Goal: Information Seeking & Learning: Check status

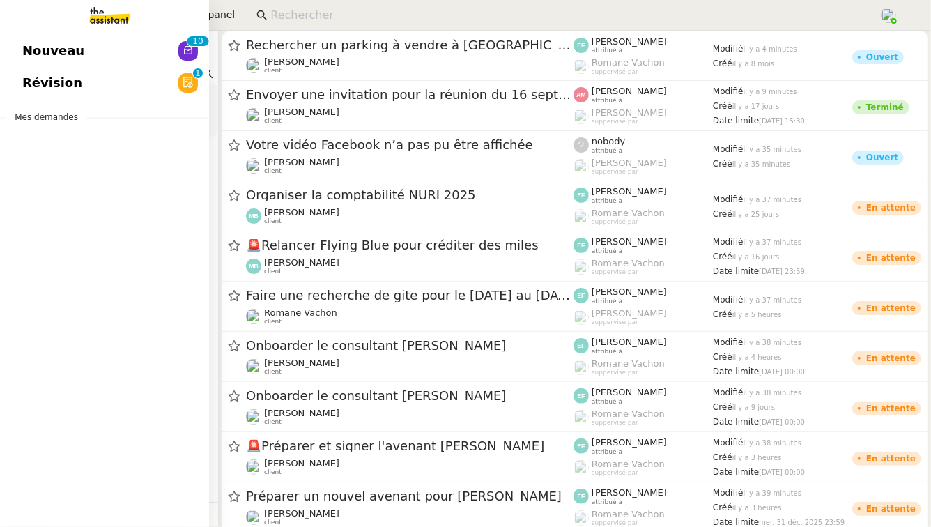
click at [59, 92] on span "Révision" at bounding box center [52, 82] width 60 height 21
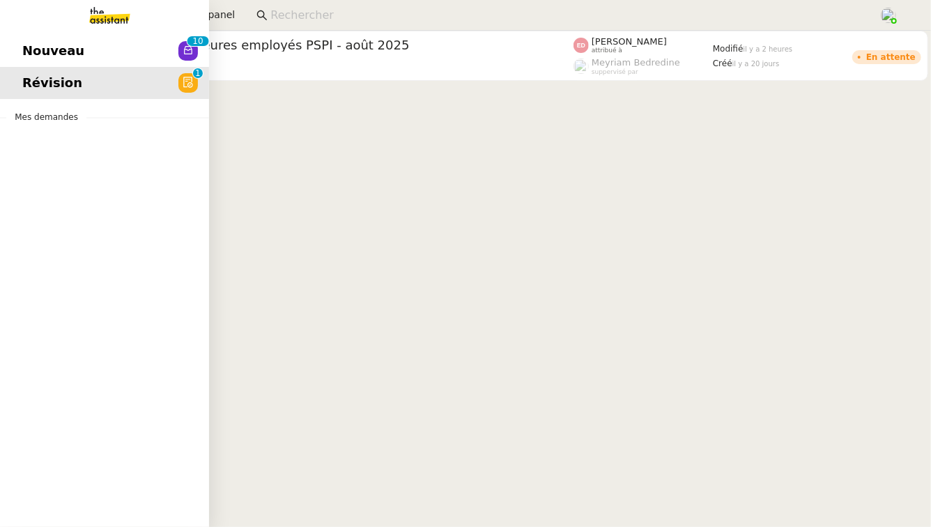
click at [81, 51] on link "Nouveau 0 1 2 3 4 5 6 7 8 9 0 1 2 3 4 5 6 7 8 9" at bounding box center [104, 51] width 209 height 32
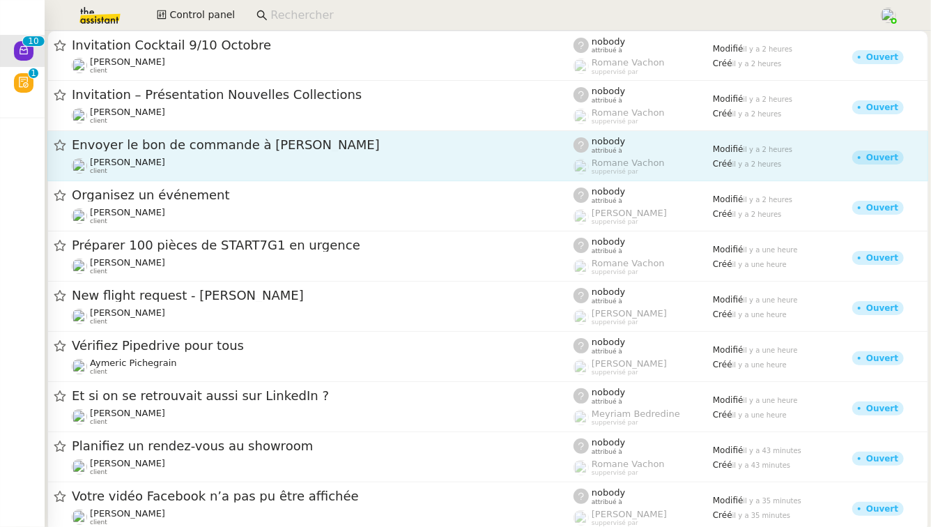
click at [407, 153] on div "Envoyer le bon de commande à [PERSON_NAME]" at bounding box center [322, 145] width 501 height 17
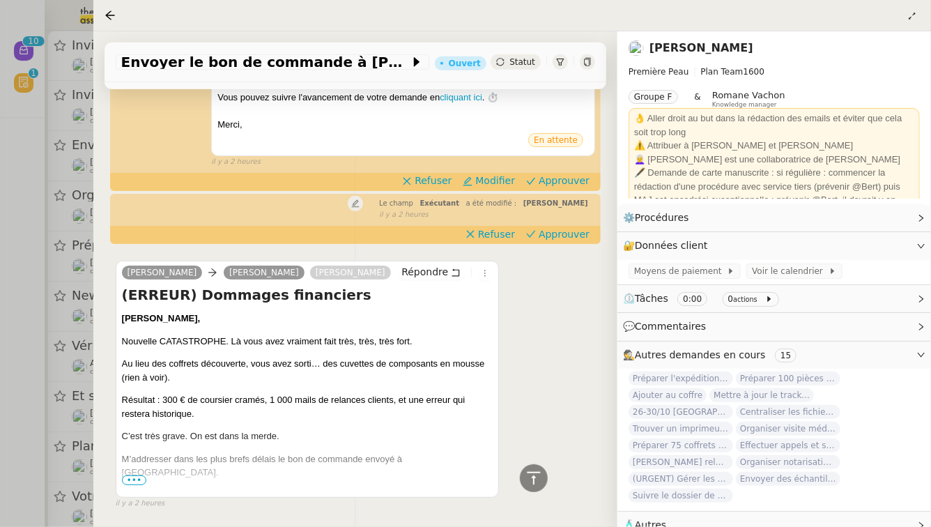
scroll to position [354, 0]
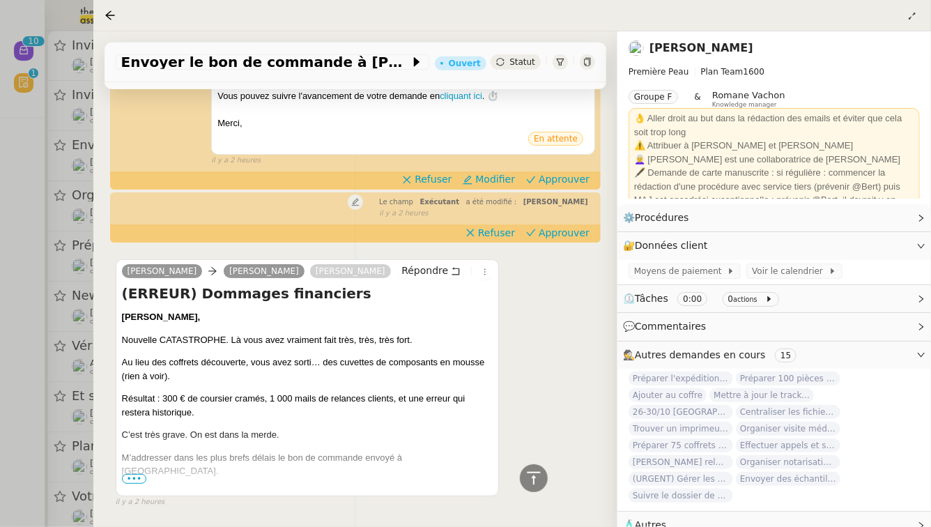
click at [141, 475] on span "•••" at bounding box center [134, 479] width 25 height 10
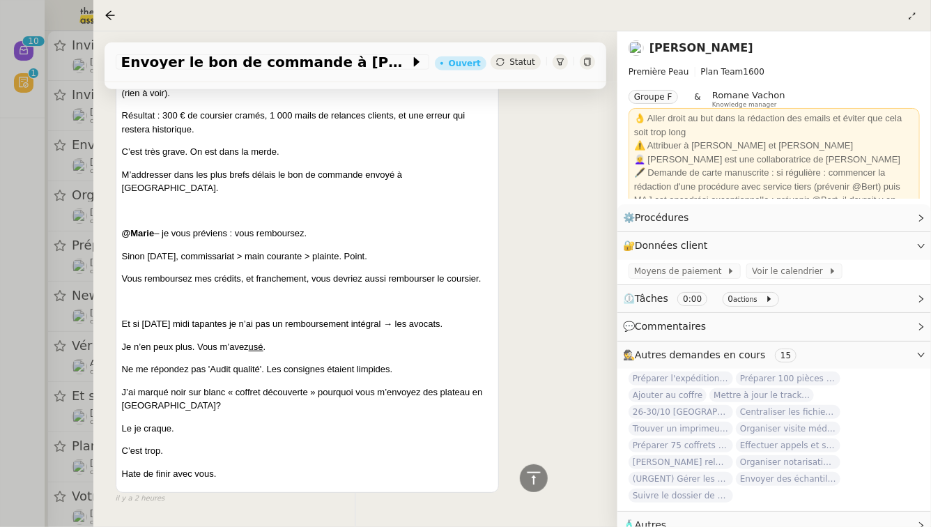
scroll to position [664, 0]
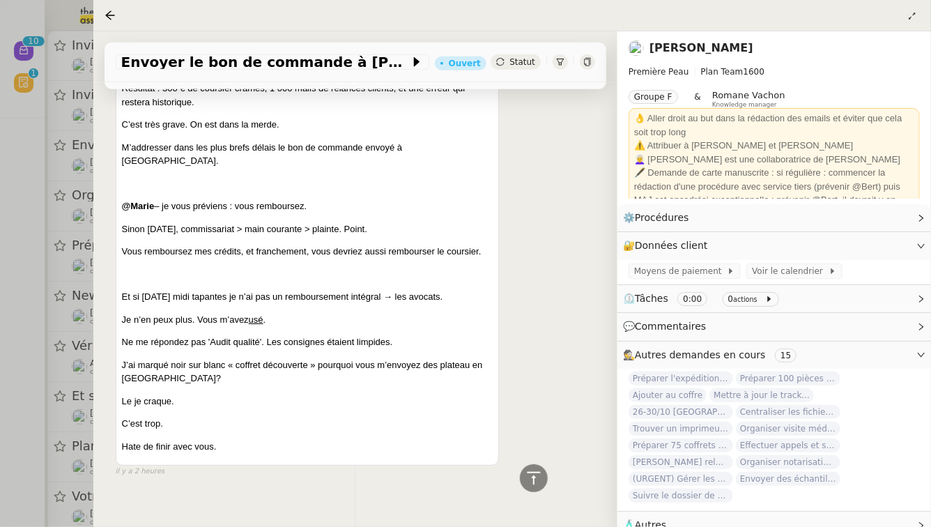
click at [0, 403] on div at bounding box center [465, 263] width 931 height 527
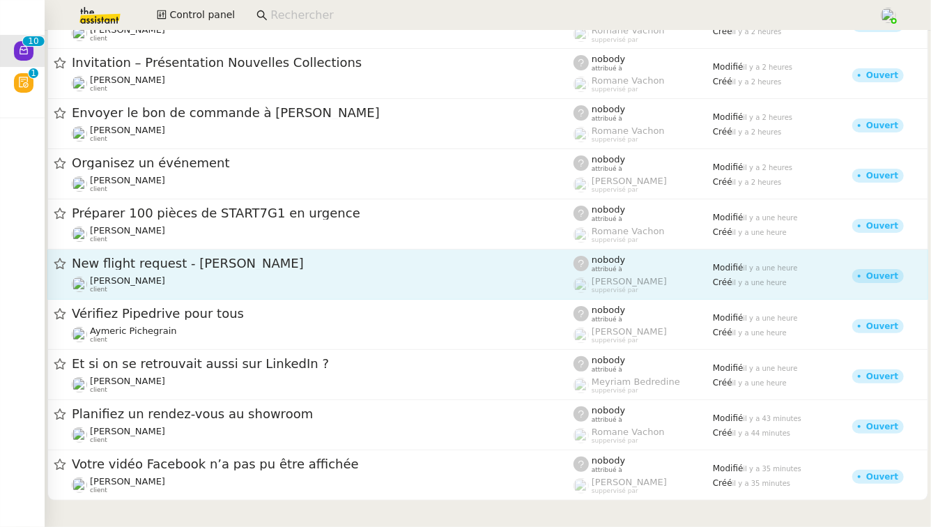
scroll to position [33, 0]
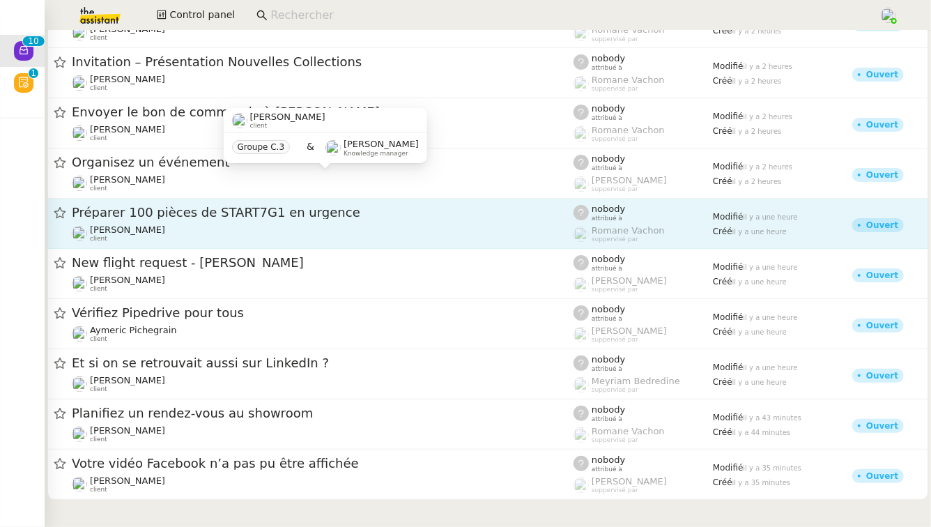
click at [312, 215] on span "Préparer 100 pièces de START7G1 en urgence" at bounding box center [322, 212] width 501 height 13
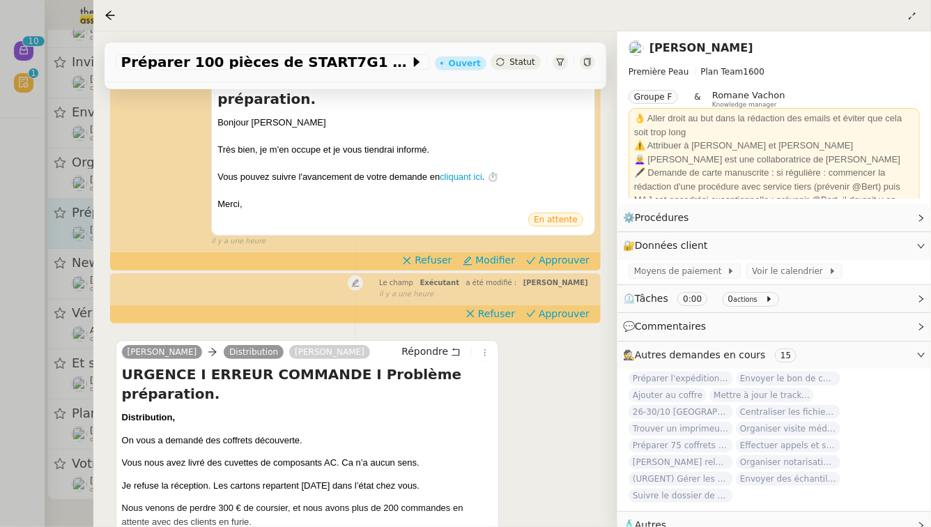
scroll to position [398, 0]
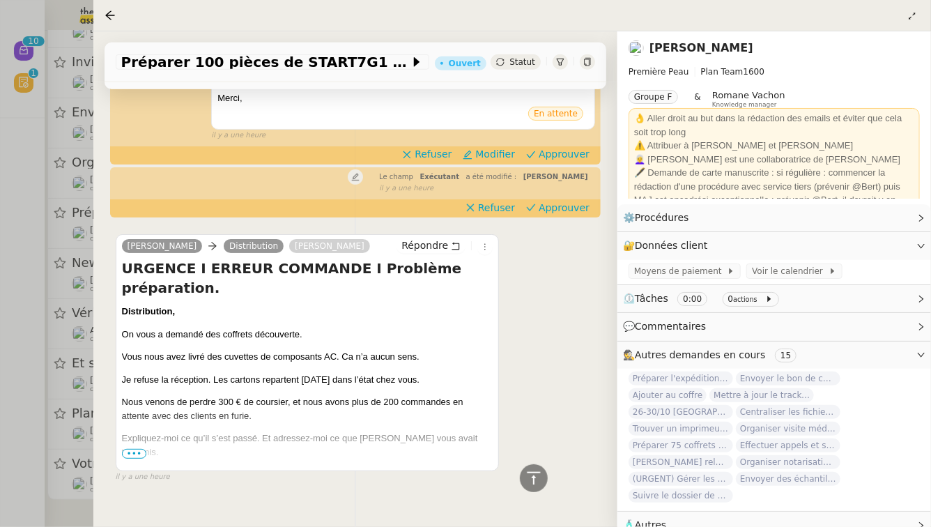
click at [141, 449] on span "•••" at bounding box center [134, 454] width 25 height 10
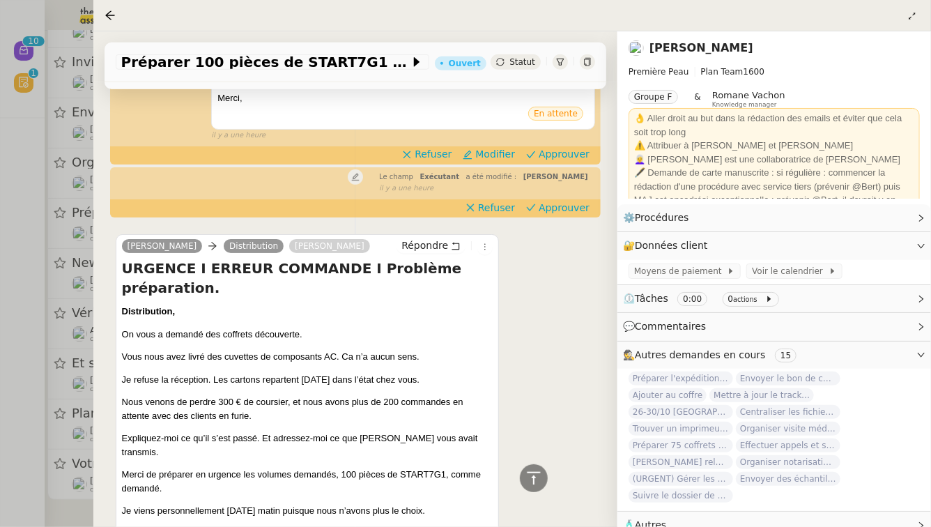
scroll to position [492, 0]
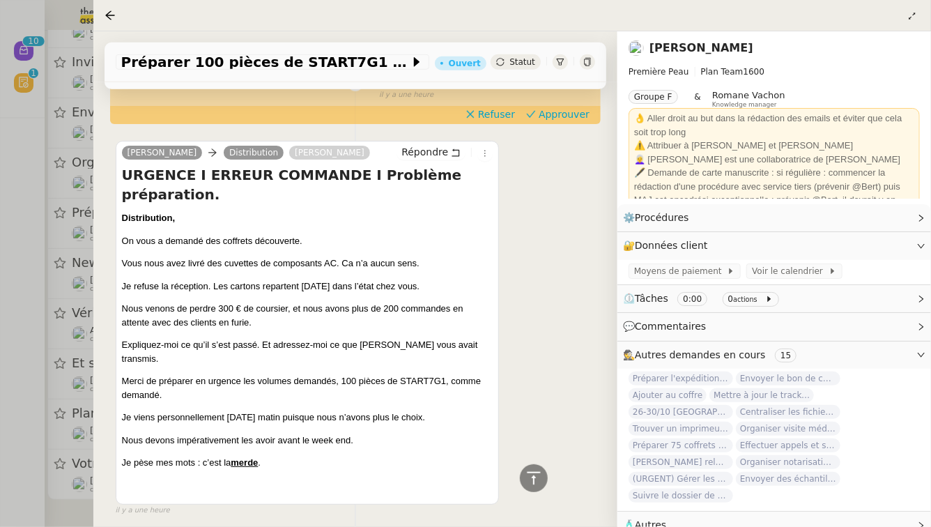
click at [0, 362] on div at bounding box center [465, 263] width 931 height 527
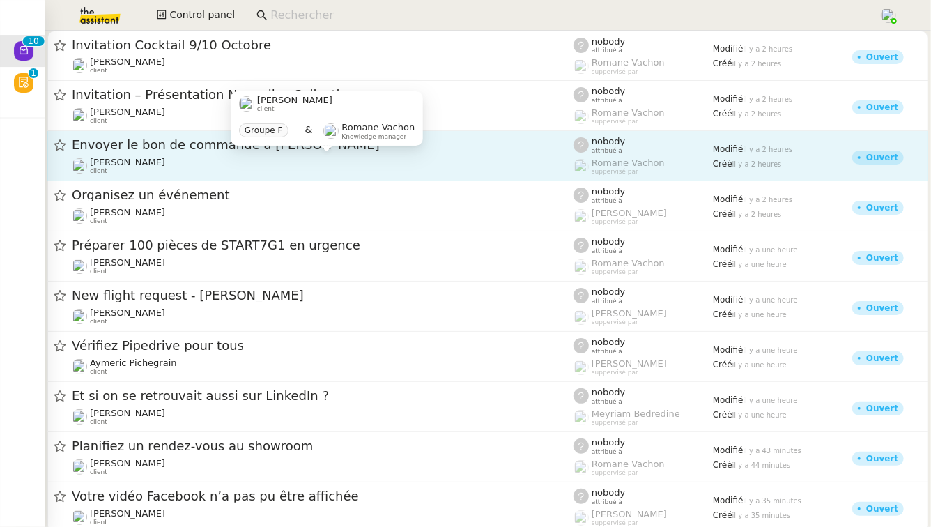
click at [203, 157] on div "[PERSON_NAME] client" at bounding box center [322, 166] width 501 height 18
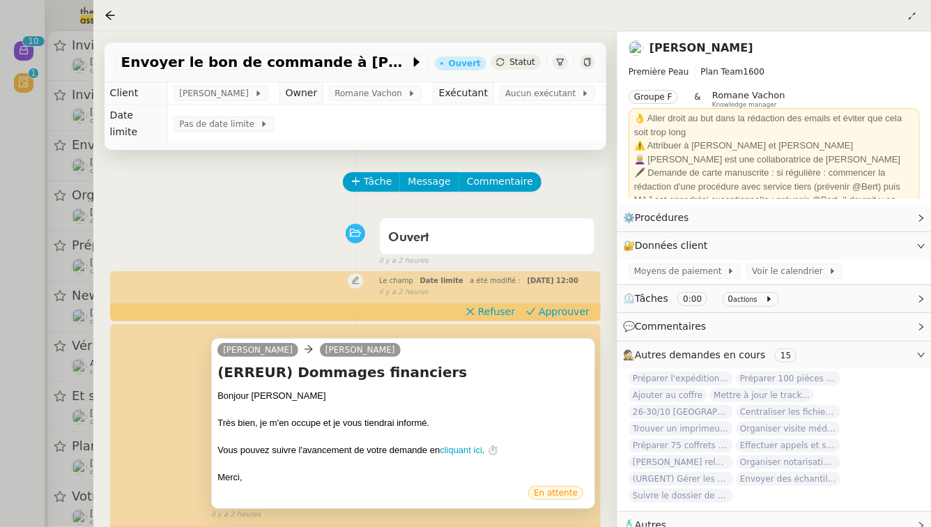
scroll to position [398, 0]
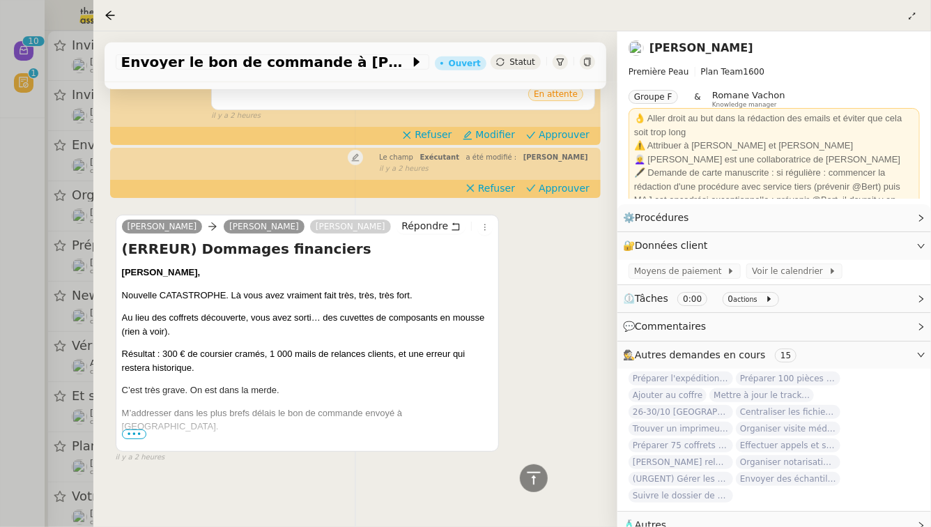
click at [138, 433] on span "•••" at bounding box center [134, 434] width 25 height 10
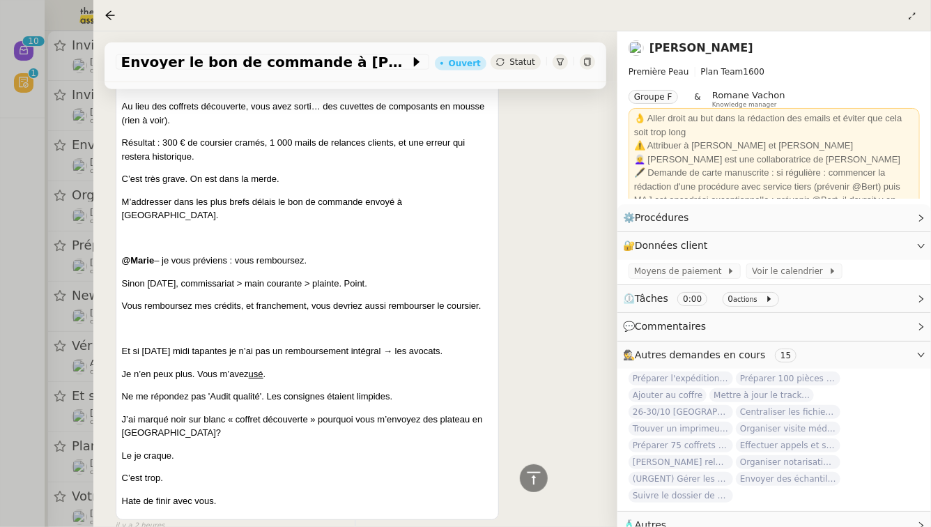
scroll to position [614, 0]
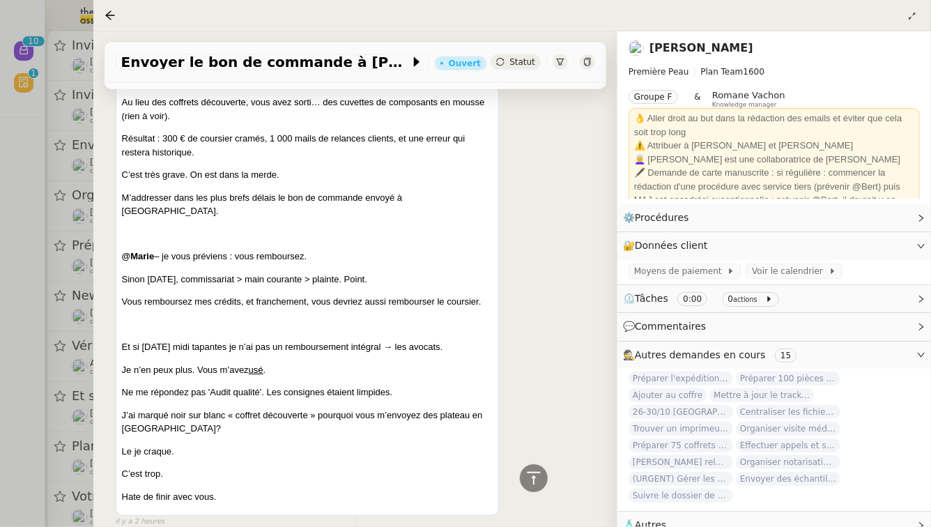
click at [0, 371] on div at bounding box center [465, 263] width 931 height 527
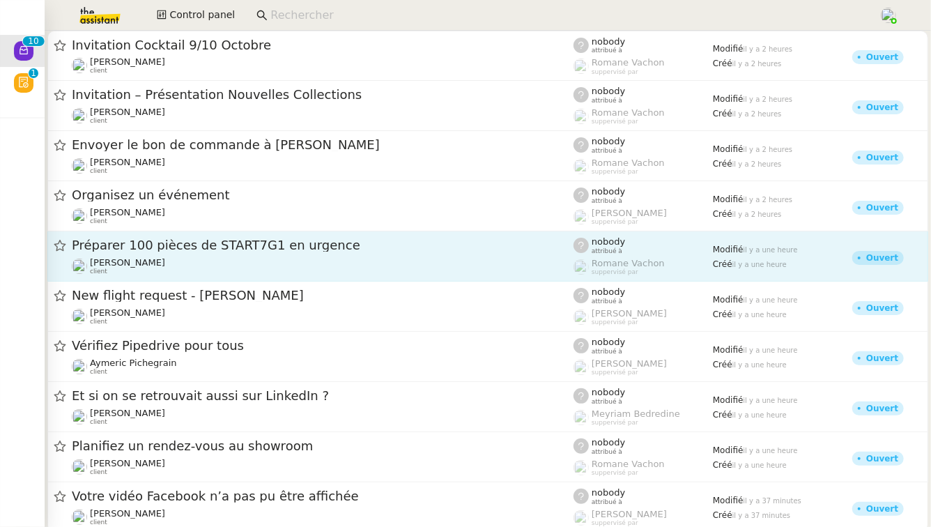
click at [155, 241] on span "Préparer 100 pièces de START7G1 en urgence" at bounding box center [322, 245] width 501 height 13
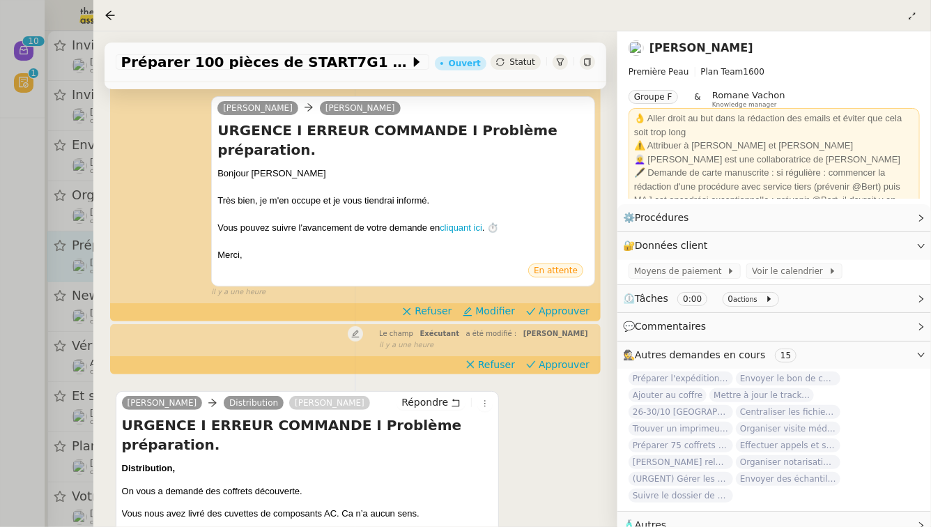
scroll to position [398, 0]
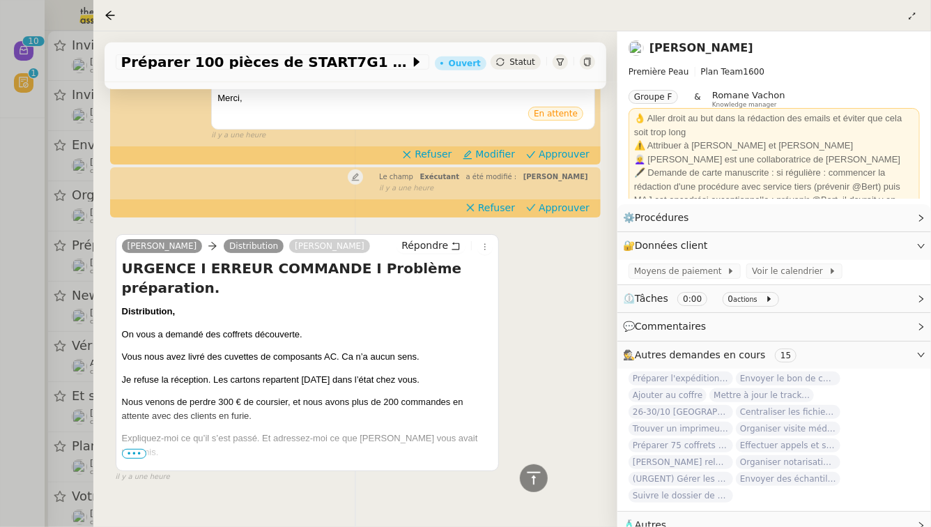
click at [137, 449] on span "•••" at bounding box center [134, 454] width 25 height 10
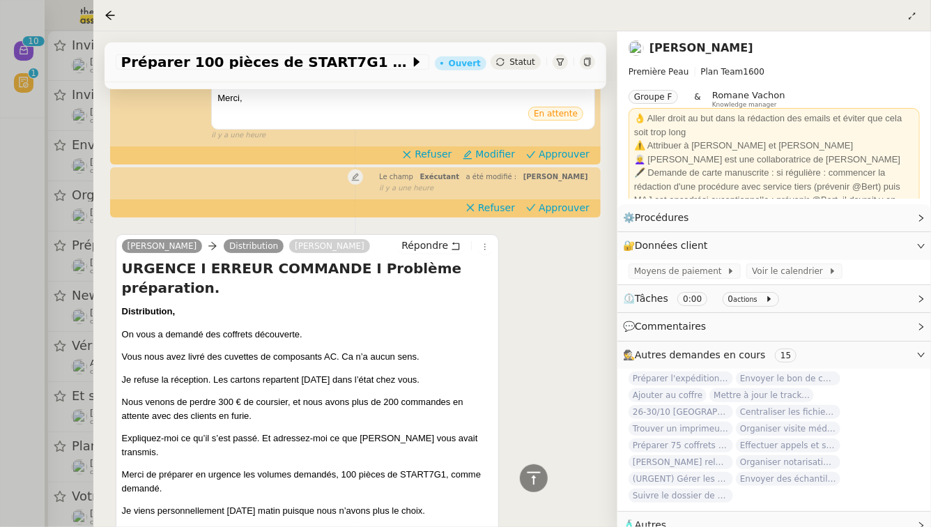
scroll to position [492, 0]
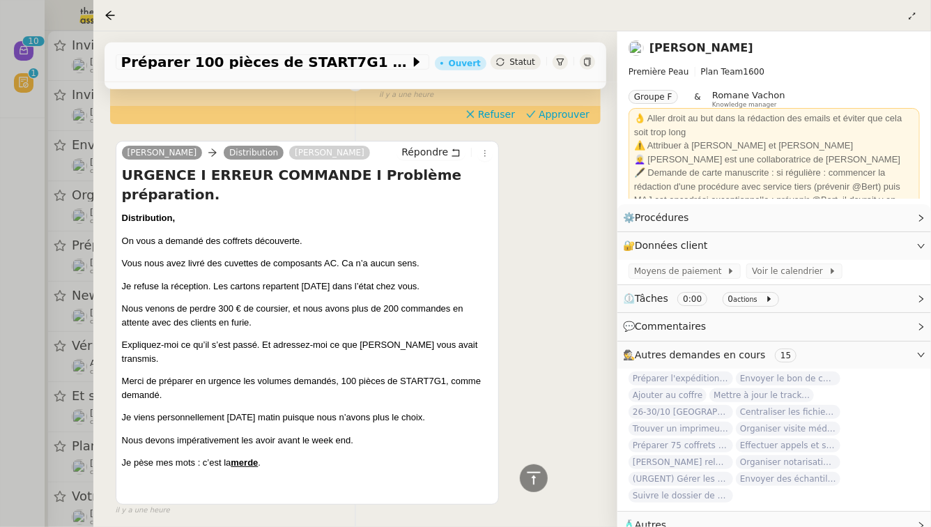
click at [6, 388] on div at bounding box center [465, 263] width 931 height 527
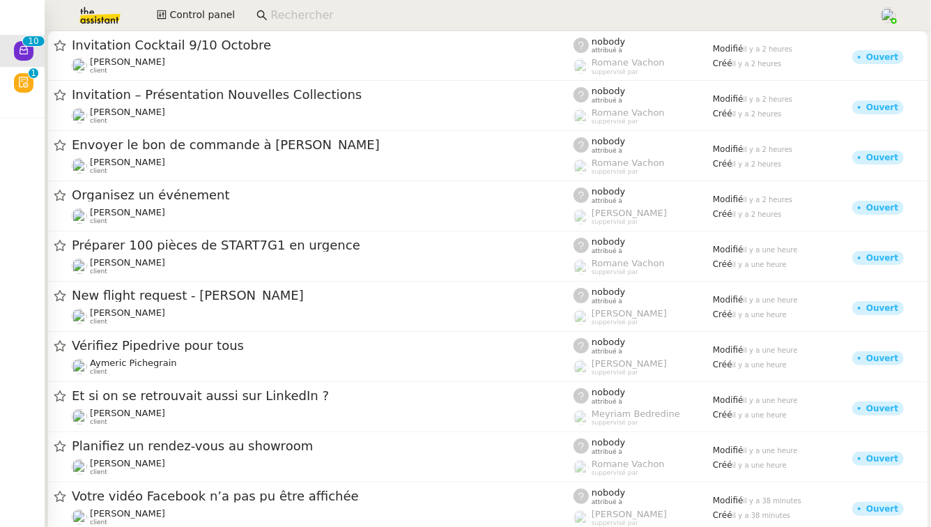
click at [102, 10] on img at bounding box center [89, 15] width 108 height 31
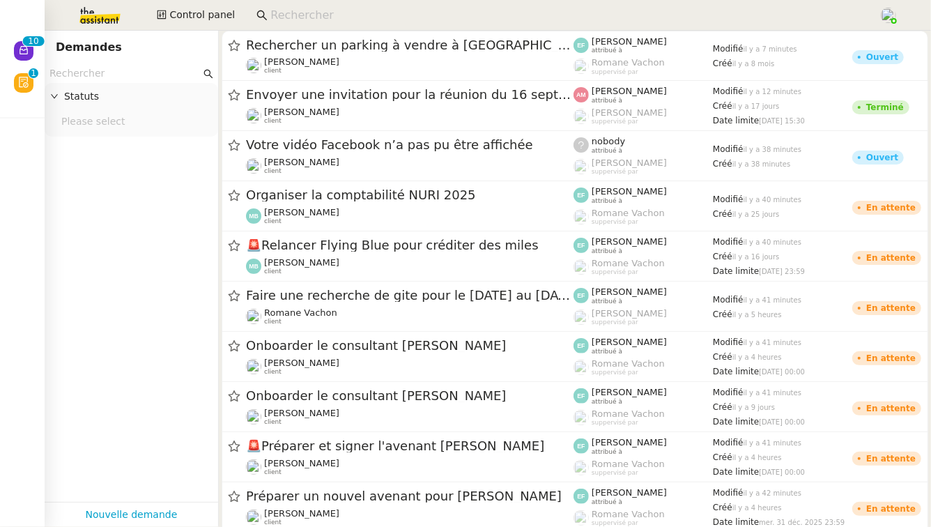
click at [102, 72] on input "text" at bounding box center [124, 73] width 151 height 16
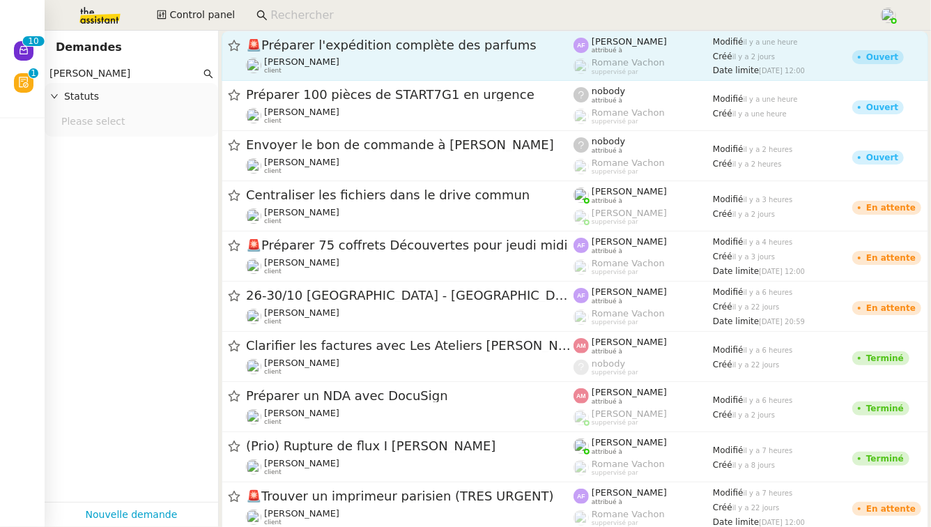
type input "[PERSON_NAME]"
click at [413, 43] on span "🚨 Préparer l'expédition complète des parfums" at bounding box center [409, 45] width 327 height 13
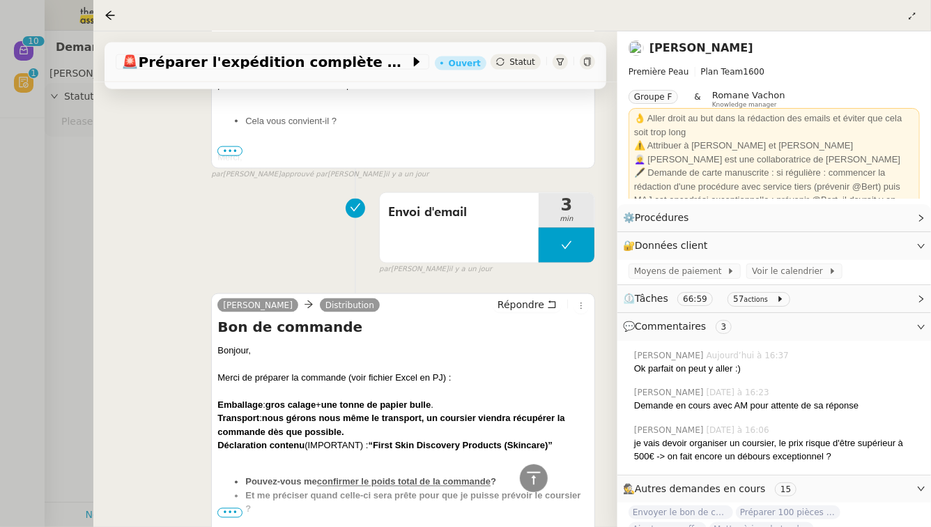
scroll to position [3768, 0]
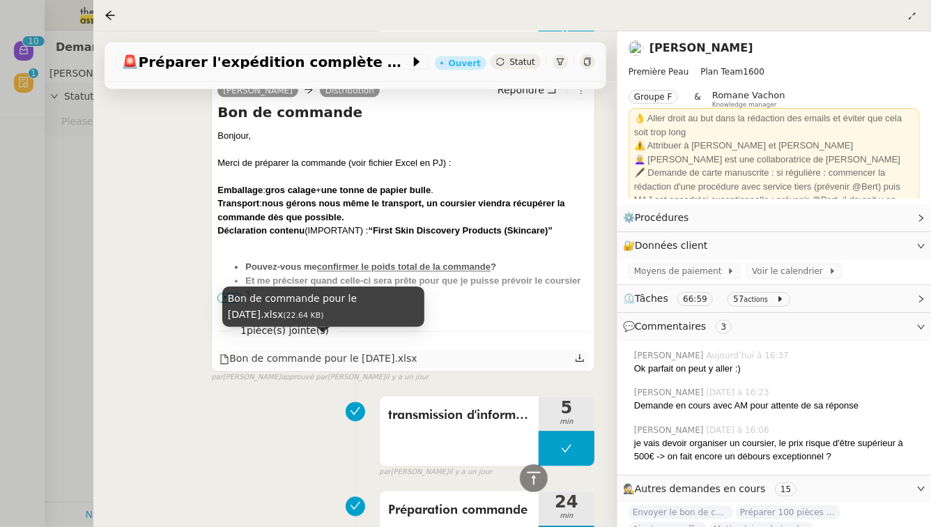
click at [352, 351] on div "Bon de commande pour le [DATE].xlsx" at bounding box center [317, 359] width 197 height 16
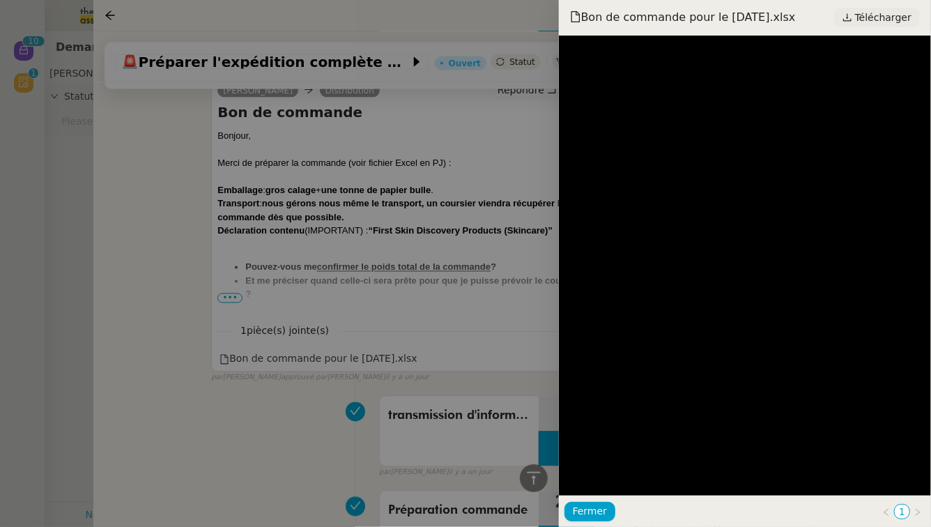
click at [879, 20] on span "Télécharger" at bounding box center [883, 17] width 56 height 18
click at [380, 371] on div at bounding box center [465, 263] width 931 height 527
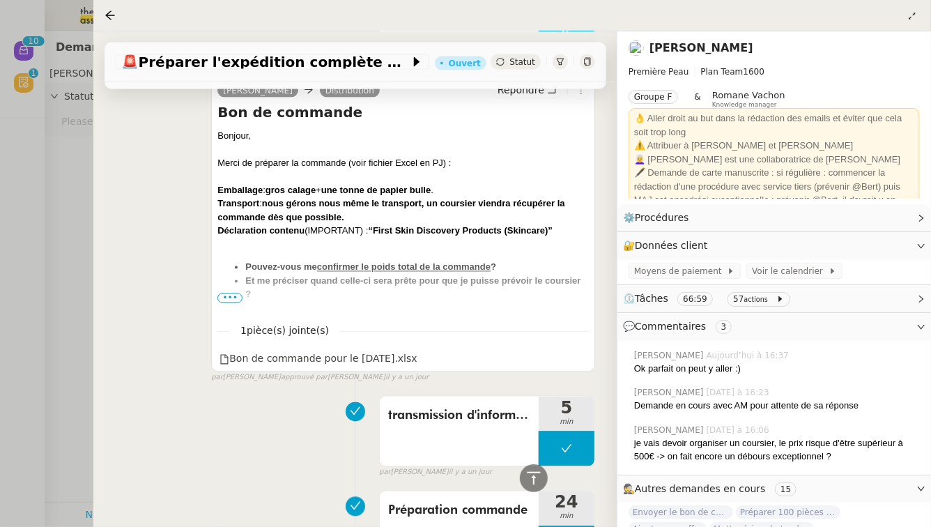
click at [236, 293] on span "•••" at bounding box center [229, 298] width 25 height 10
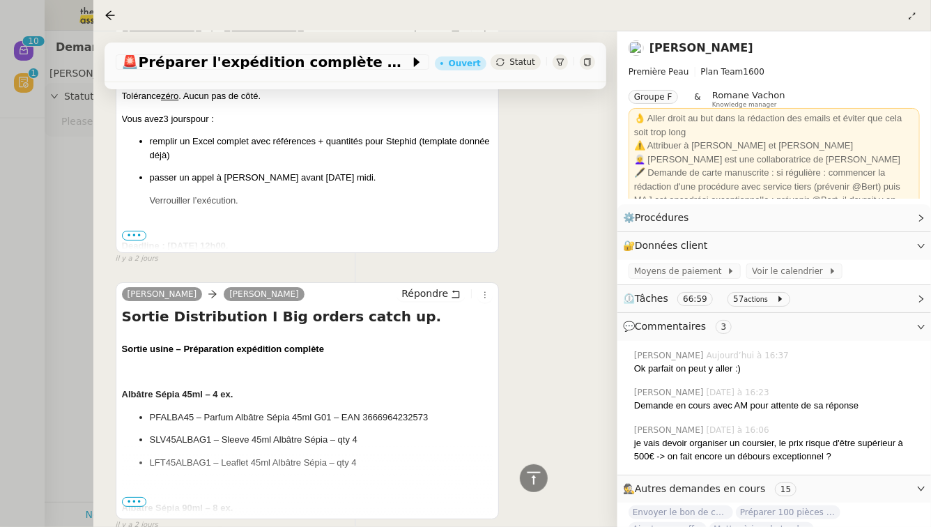
scroll to position [7573, 0]
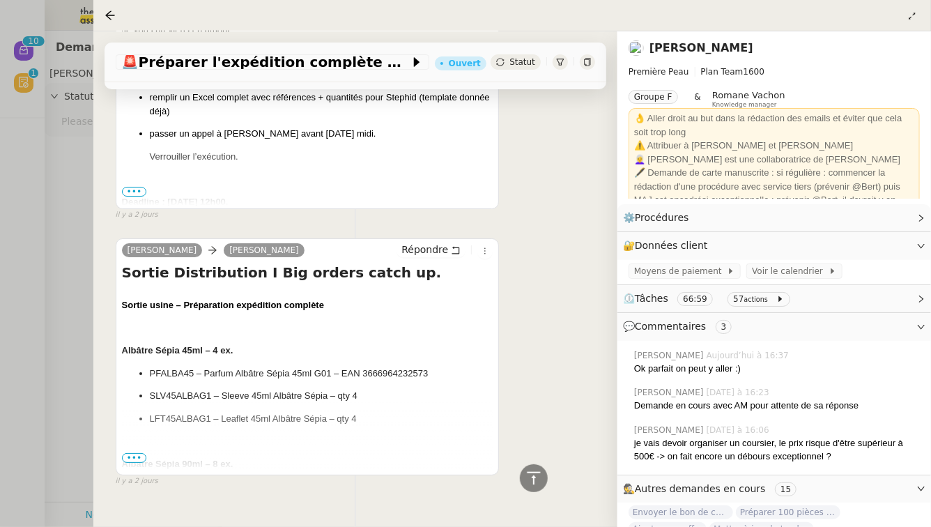
click at [134, 453] on span "•••" at bounding box center [134, 458] width 25 height 10
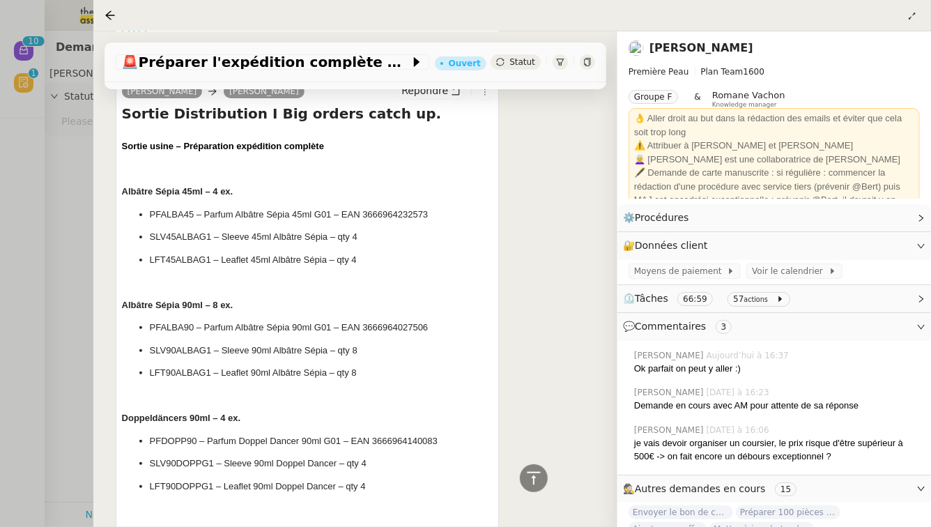
scroll to position [7553, 0]
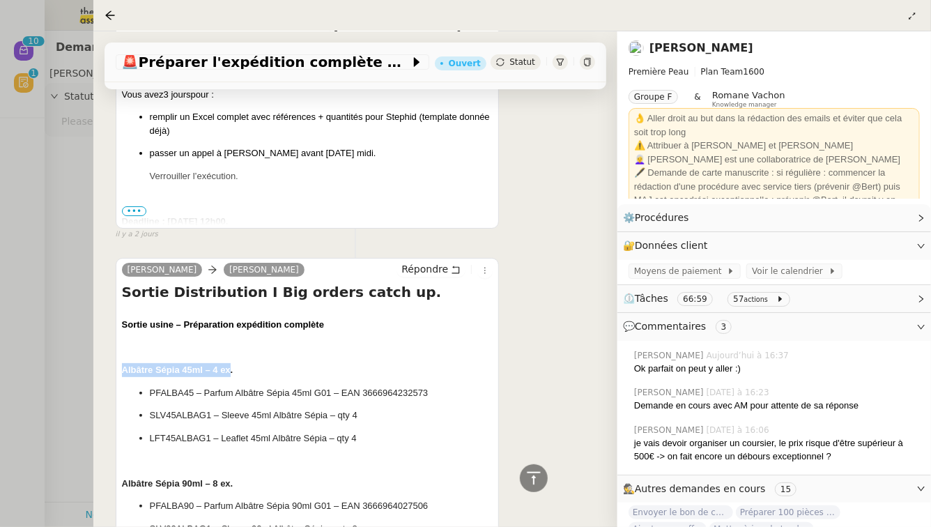
drag, startPoint x: 123, startPoint y: 340, endPoint x: 228, endPoint y: 345, distance: 106.0
click at [228, 364] on b "Albâtre Sépia 45ml – 4 ex." at bounding box center [177, 369] width 111 height 10
drag, startPoint x: 204, startPoint y: 364, endPoint x: 415, endPoint y: 371, distance: 211.2
click at [415, 386] on p "PFALBA45 – Parfum Albâtre Sépia 45ml G01 – EAN 3666964232573" at bounding box center [321, 393] width 343 height 14
drag, startPoint x: 222, startPoint y: 387, endPoint x: 342, endPoint y: 385, distance: 119.8
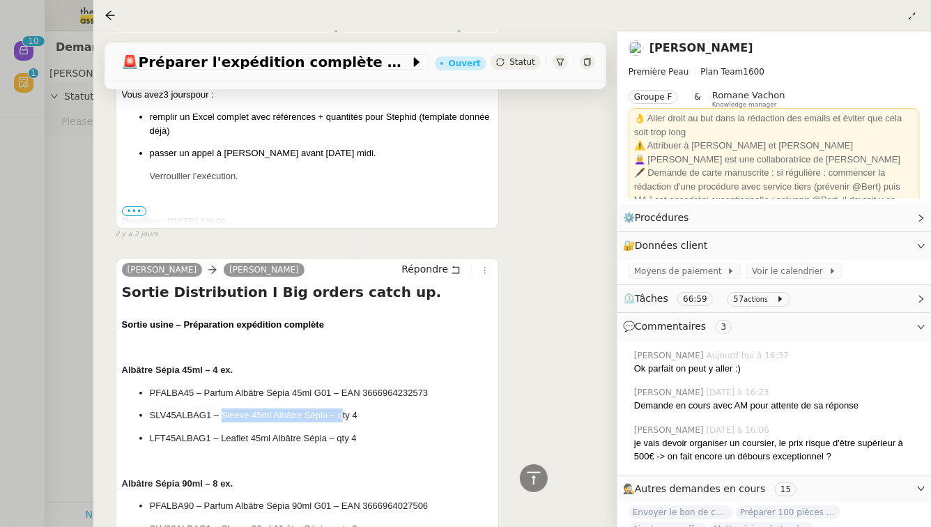
click at [342, 408] on p "SLV45ALBAG1 – Sleeve 45ml Albâtre Sépia – qty 4" at bounding box center [321, 415] width 343 height 14
click at [238, 453] on p at bounding box center [307, 460] width 371 height 14
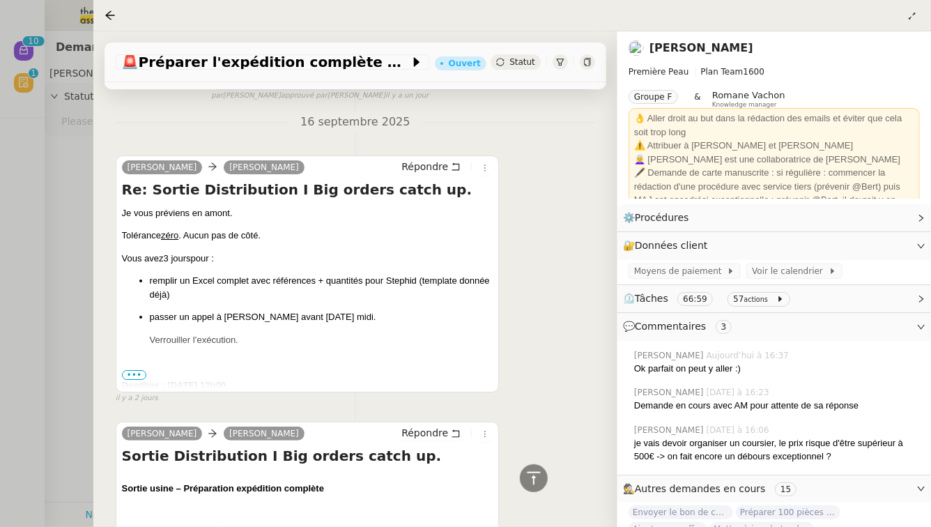
scroll to position [7389, 0]
click at [139, 371] on span "•••" at bounding box center [134, 376] width 25 height 10
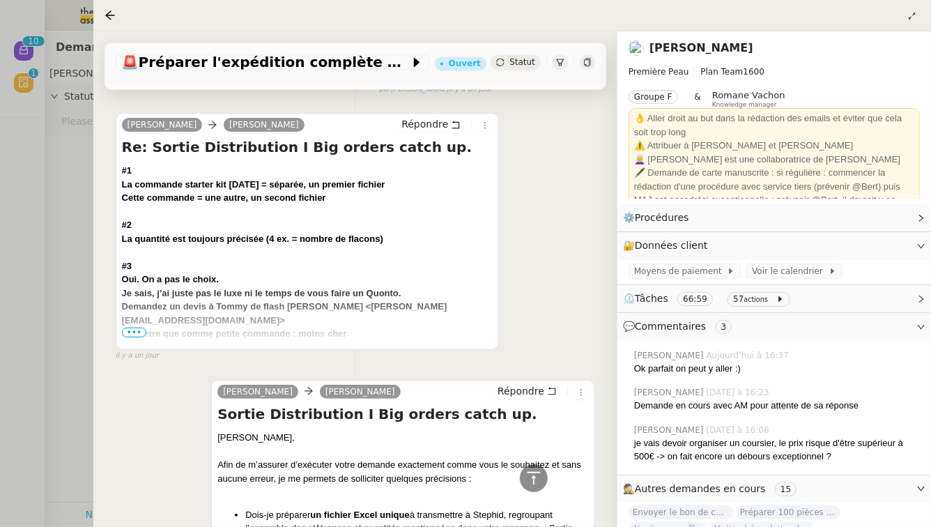
scroll to position [6499, 0]
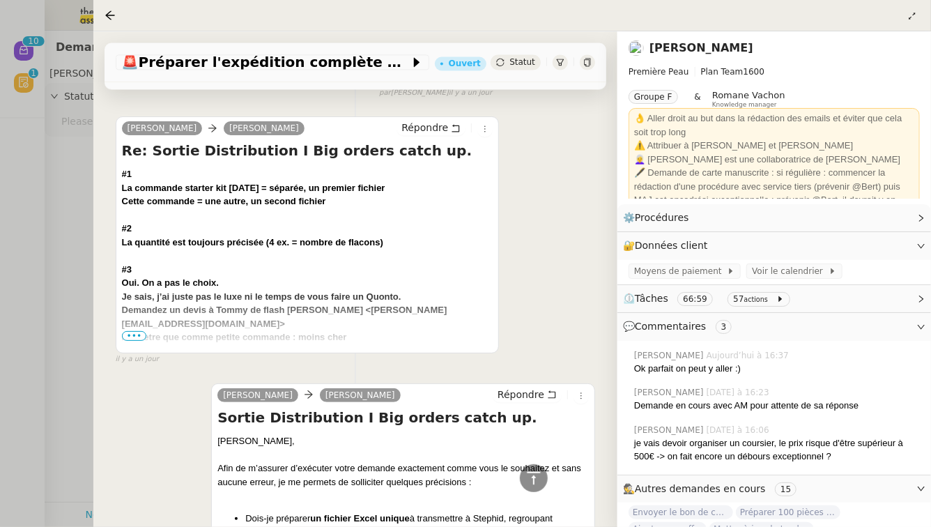
click at [130, 331] on span "•••" at bounding box center [134, 336] width 25 height 10
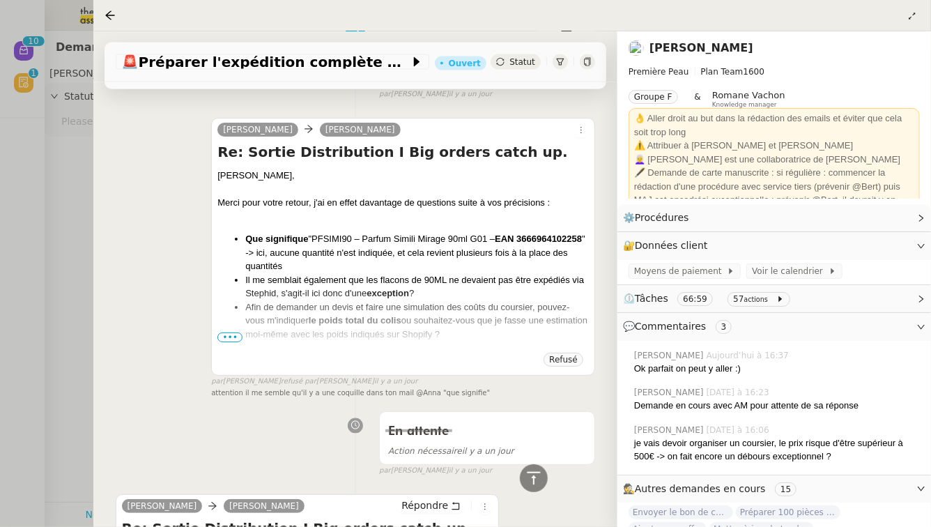
scroll to position [6121, 0]
click at [228, 333] on span "•••" at bounding box center [229, 338] width 25 height 10
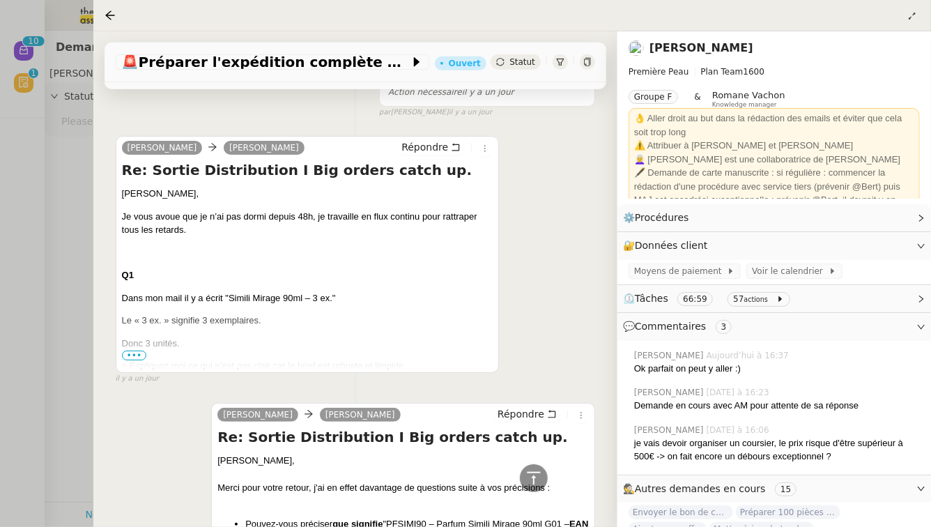
scroll to position [5466, 0]
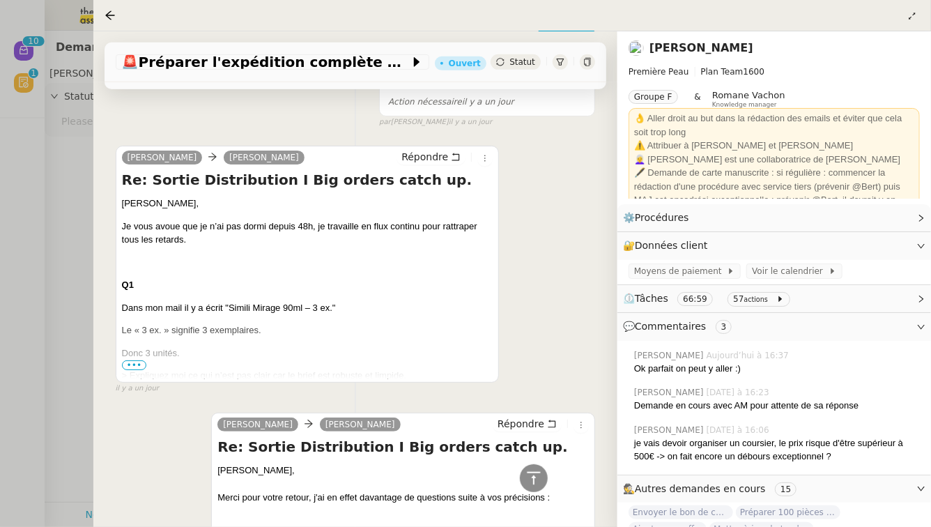
click at [134, 360] on span "•••" at bounding box center [134, 365] width 25 height 10
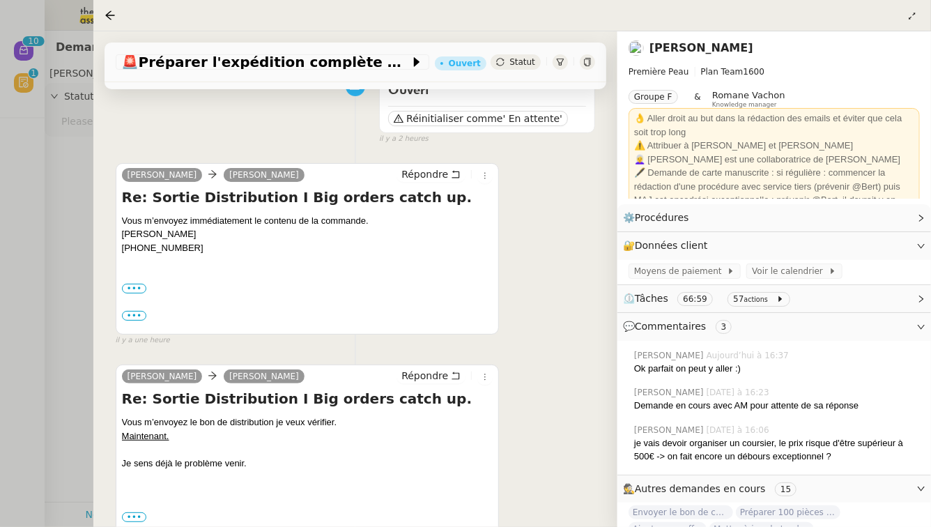
scroll to position [153, 0]
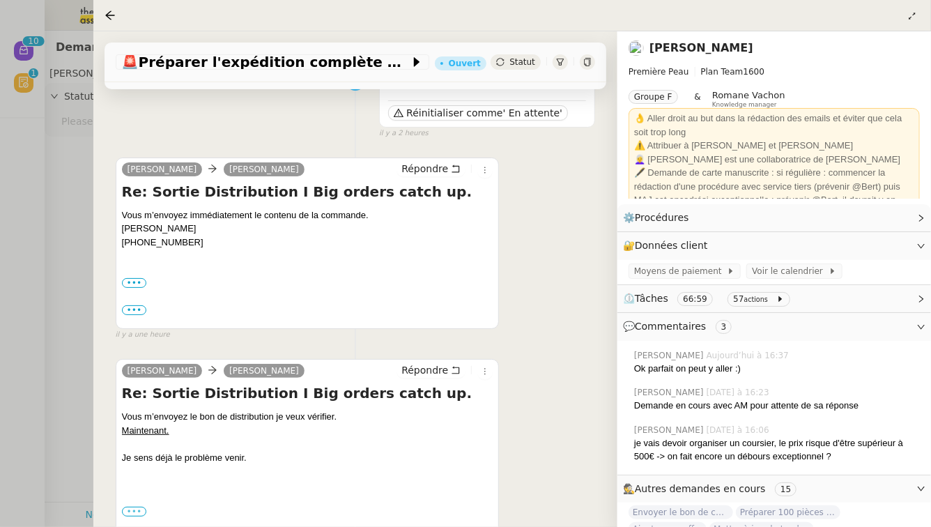
click at [134, 506] on label "•••" at bounding box center [134, 511] width 25 height 10
click at [0, 0] on input "•••" at bounding box center [0, 0] width 0 height 0
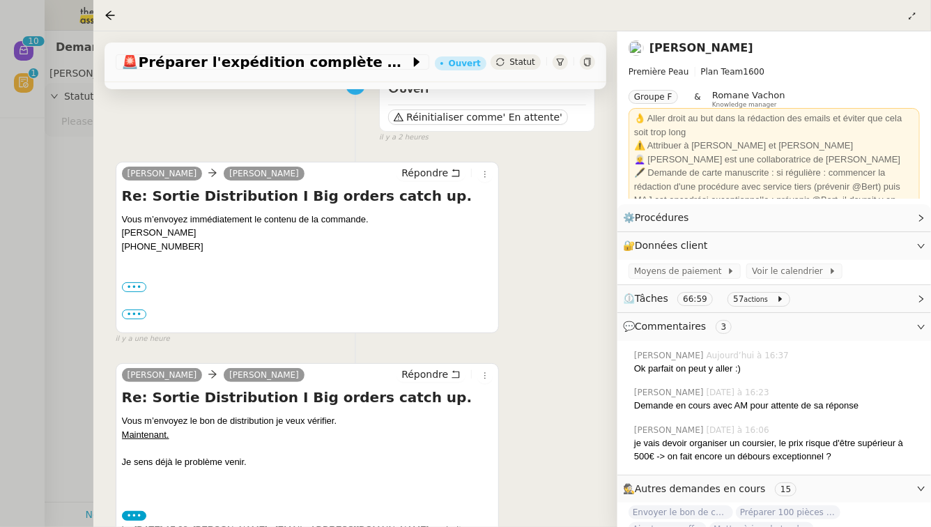
scroll to position [146, 0]
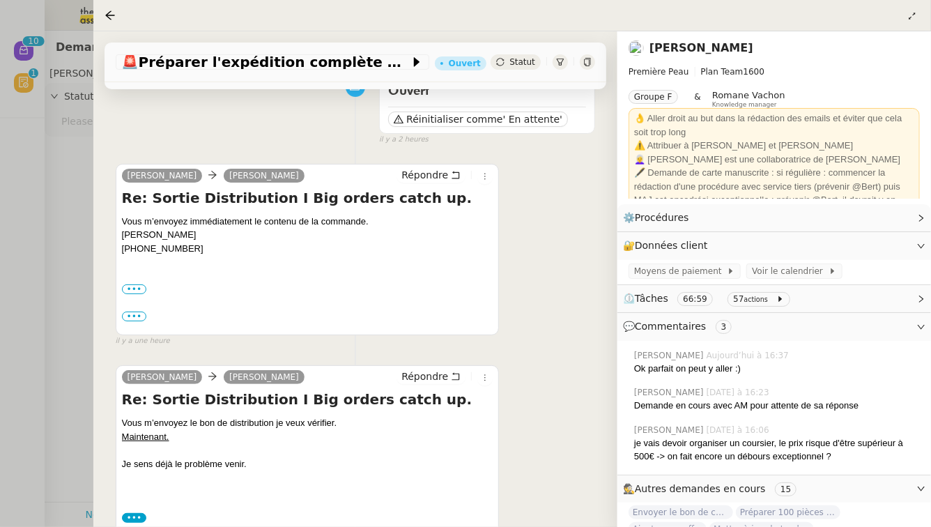
click at [51, 247] on div at bounding box center [465, 263] width 931 height 527
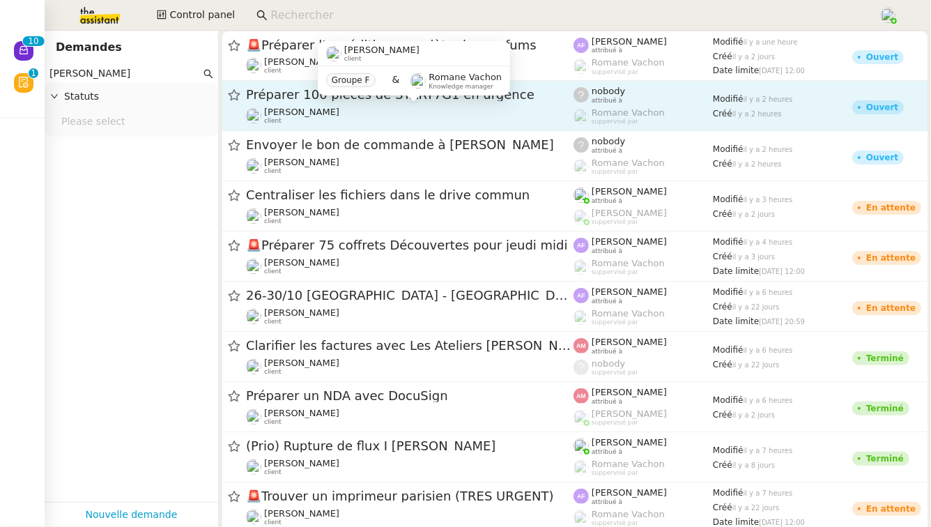
click at [382, 114] on div "[PERSON_NAME] client" at bounding box center [409, 116] width 327 height 18
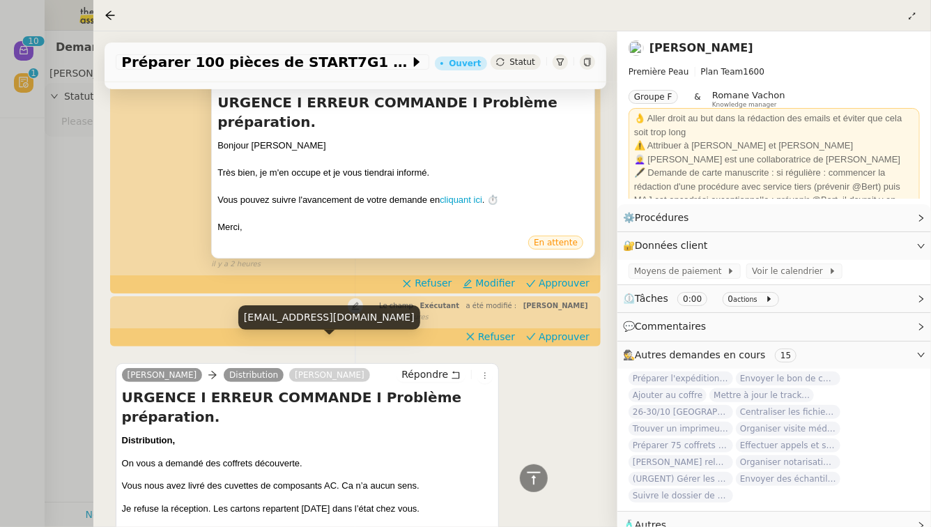
scroll to position [398, 0]
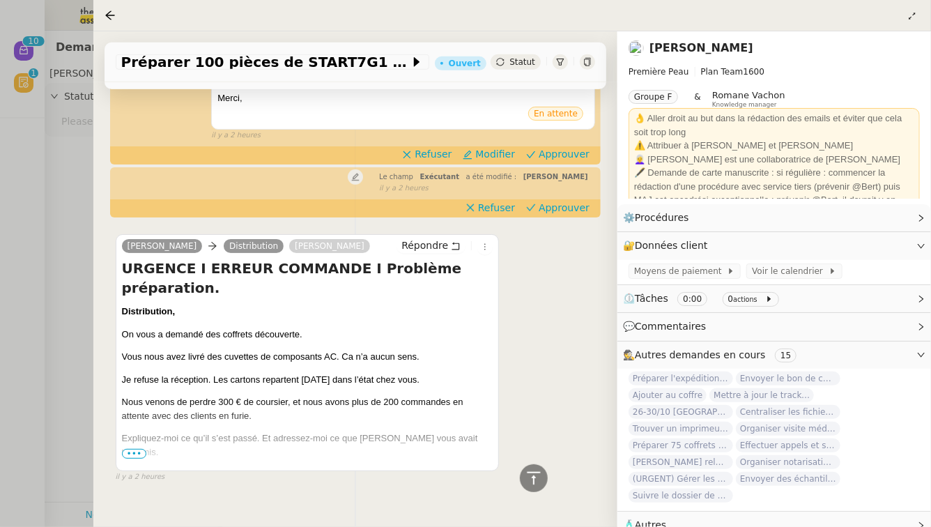
click at [0, 278] on div at bounding box center [465, 263] width 931 height 527
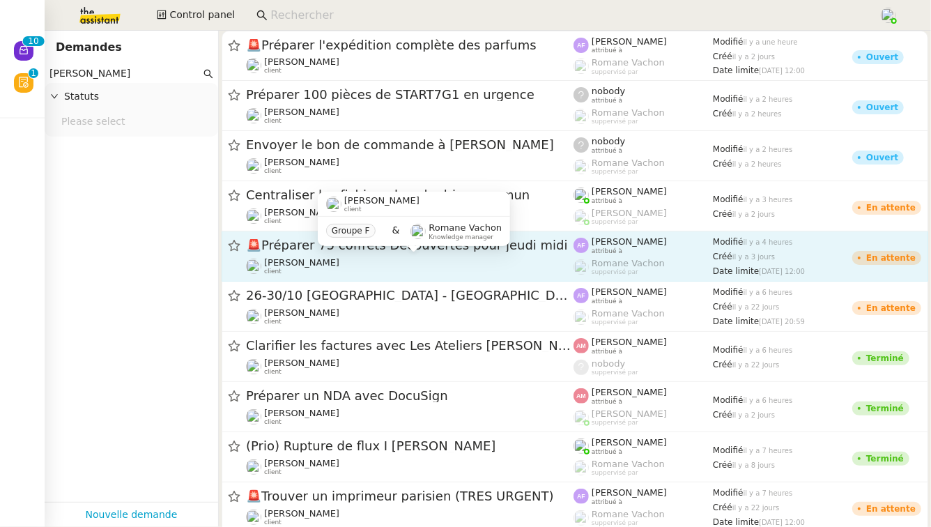
click at [419, 272] on div "[PERSON_NAME] client" at bounding box center [409, 266] width 327 height 18
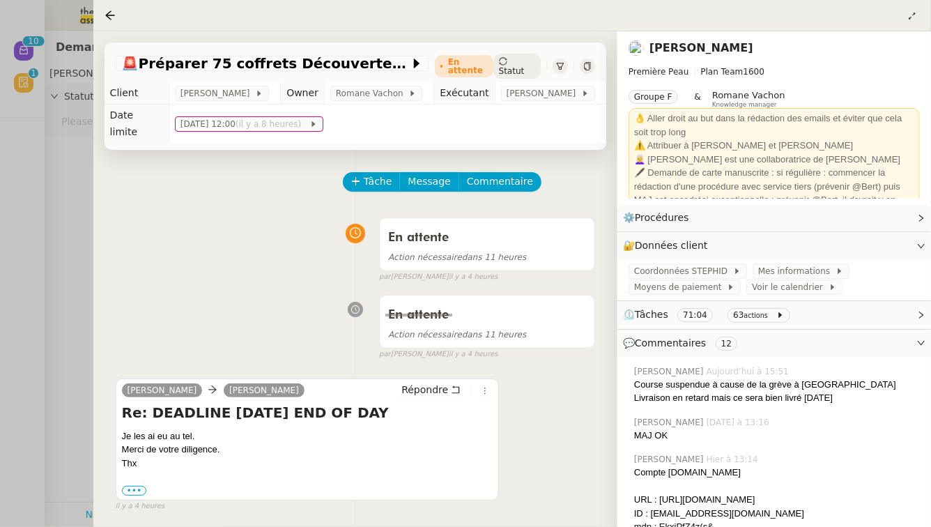
click at [38, 229] on div at bounding box center [465, 263] width 931 height 527
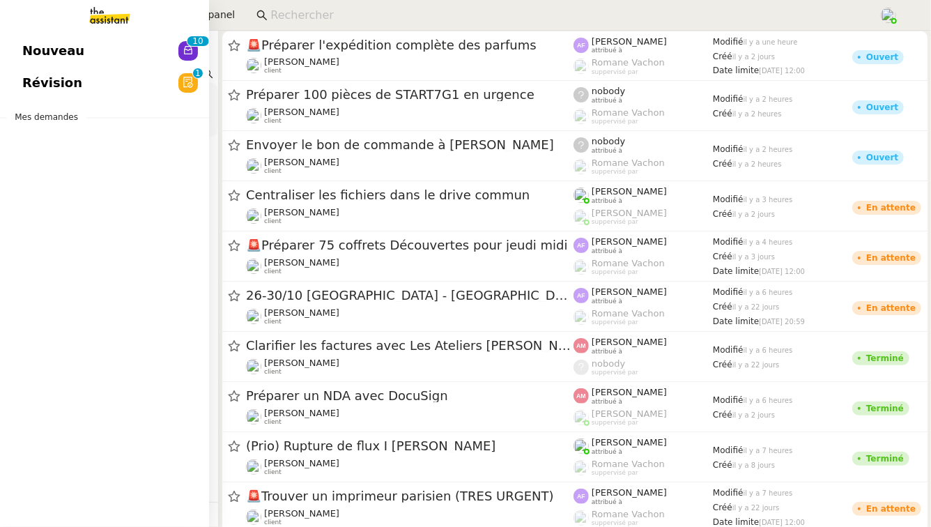
click at [30, 49] on span "Nouveau" at bounding box center [53, 50] width 62 height 21
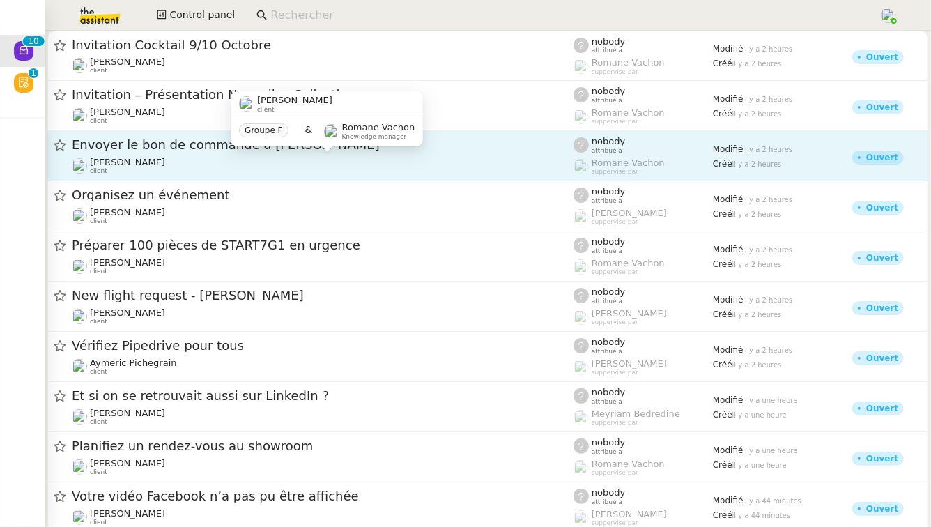
click at [441, 174] on div "[PERSON_NAME] client" at bounding box center [322, 166] width 501 height 18
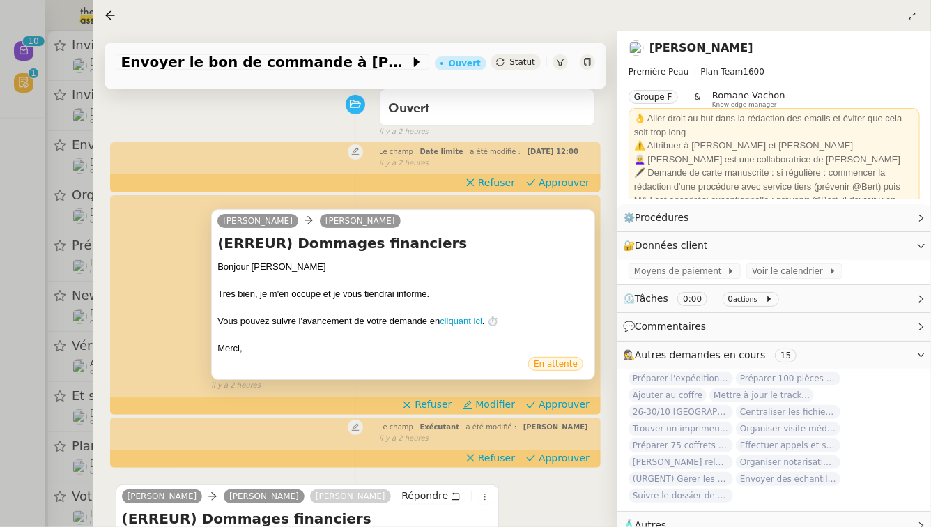
scroll to position [398, 0]
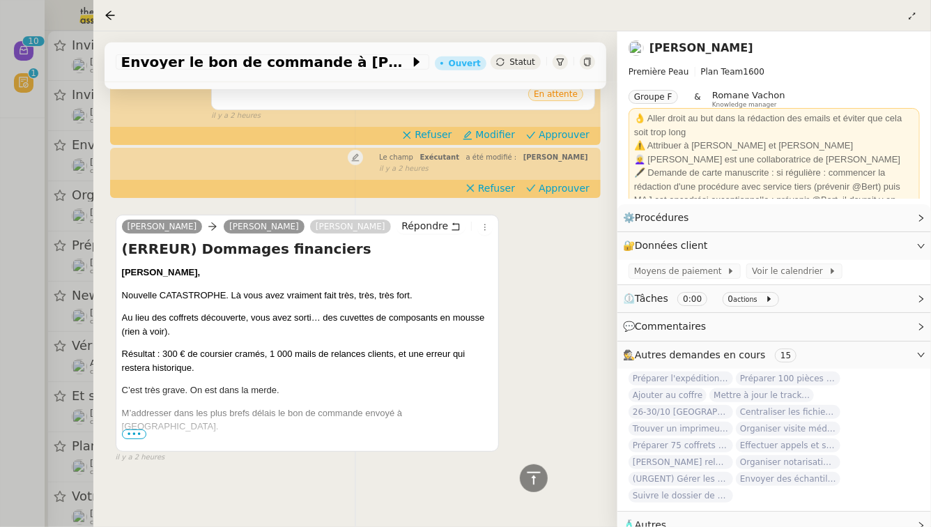
click at [128, 432] on span "•••" at bounding box center [134, 434] width 25 height 10
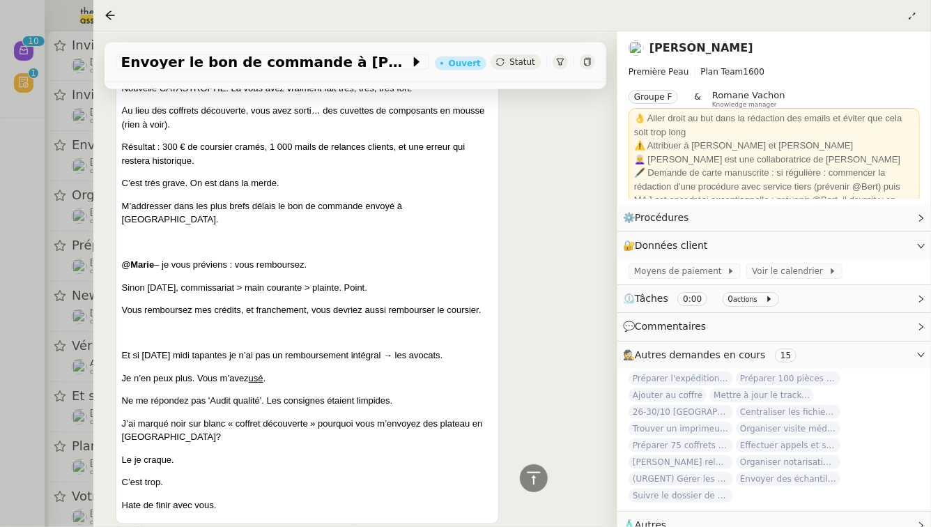
scroll to position [664, 0]
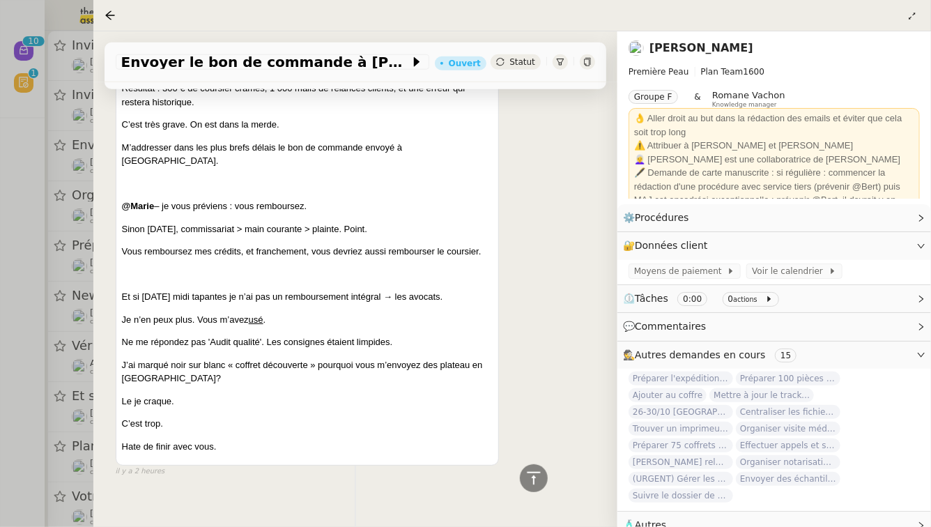
click at [0, 227] on div at bounding box center [465, 263] width 931 height 527
